Goal: Task Accomplishment & Management: Use online tool/utility

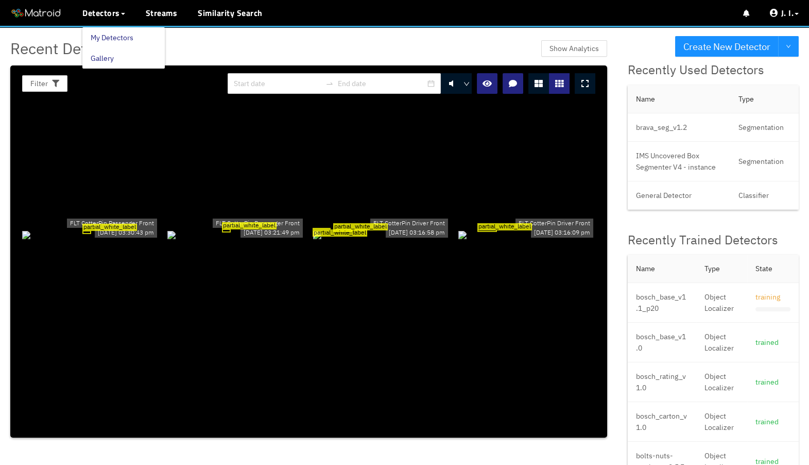
click at [99, 30] on link "My Detectors" at bounding box center [112, 37] width 43 height 21
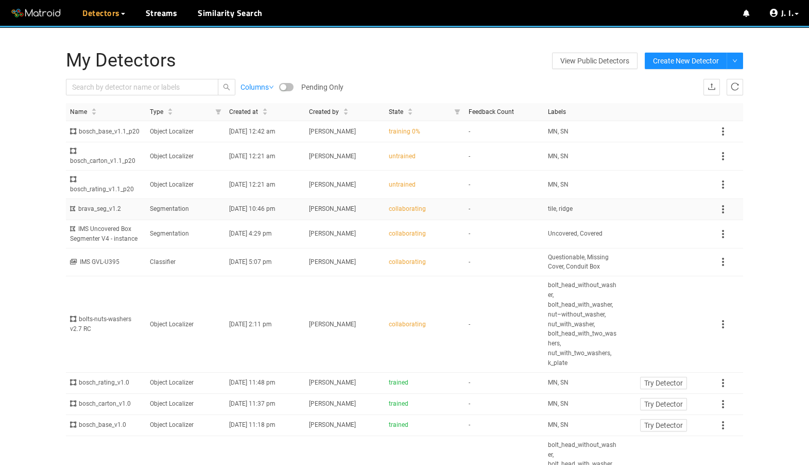
click at [178, 220] on td "Segmentation" at bounding box center [186, 209] width 80 height 21
click at [748, 59] on link "Disable Proxy" at bounding box center [746, 58] width 44 height 21
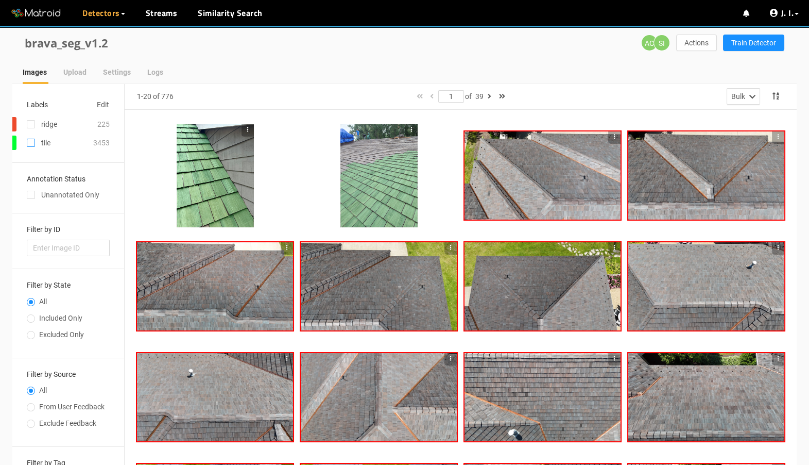
click at [33, 147] on input "checkbox" at bounding box center [31, 145] width 8 height 8
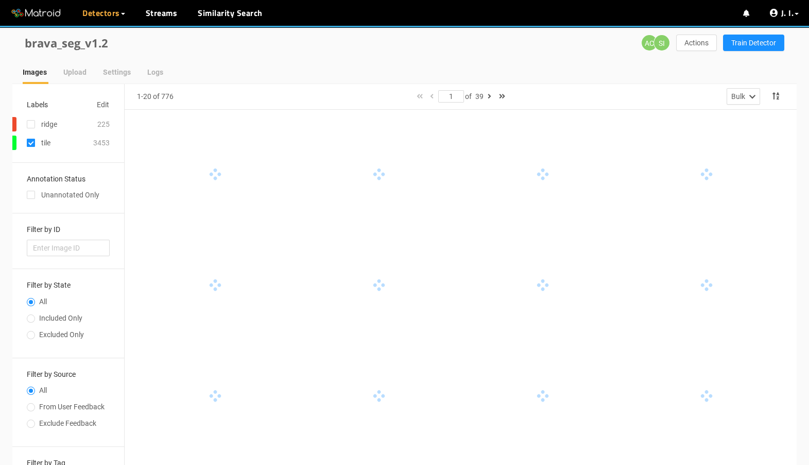
click at [32, 141] on input "checkbox" at bounding box center [31, 145] width 8 height 8
checkbox input "false"
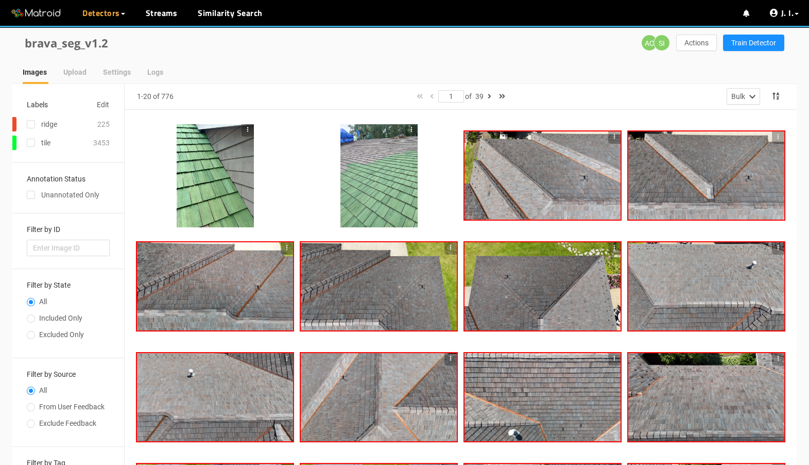
click at [45, 315] on span "Included Only" at bounding box center [61, 318] width 52 height 8
click at [35, 316] on input "Included Only" at bounding box center [31, 319] width 8 height 6
radio input "true"
radio input "false"
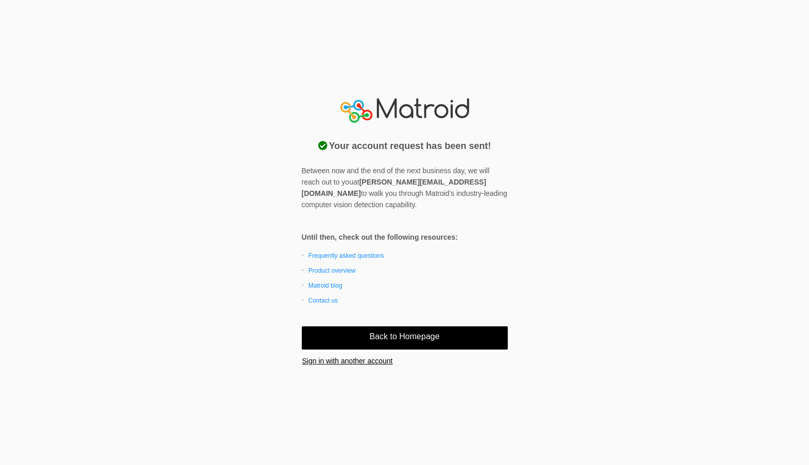
click at [337, 336] on link "Back to Homepage" at bounding box center [405, 337] width 206 height 23
click at [361, 357] on span "Sign in with another account" at bounding box center [347, 360] width 91 height 11
